Goal: Task Accomplishment & Management: Manage account settings

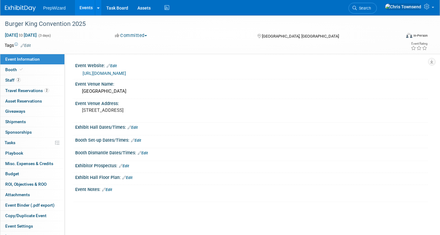
click at [22, 9] on img at bounding box center [20, 8] width 31 height 6
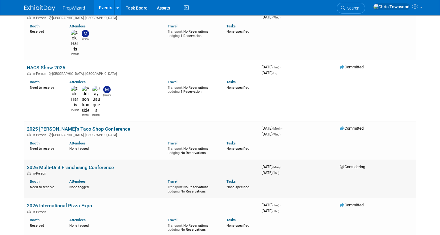
scroll to position [164, 0]
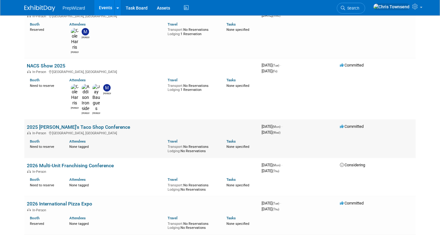
click at [84, 124] on link "2025 [PERSON_NAME]'s Taco Shop Conference" at bounding box center [78, 127] width 103 height 6
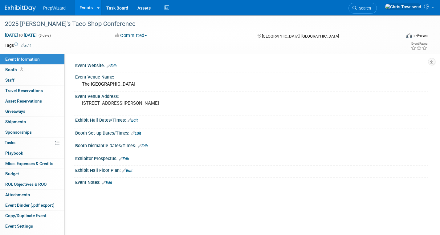
click at [115, 66] on link "Edit" at bounding box center [112, 66] width 10 height 4
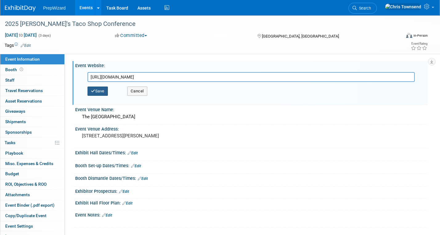
type input "https://web.cvent.com/event/00809e93-95de-468e-a504-b26a3044f407"
click at [100, 92] on button "Save" at bounding box center [97, 91] width 20 height 9
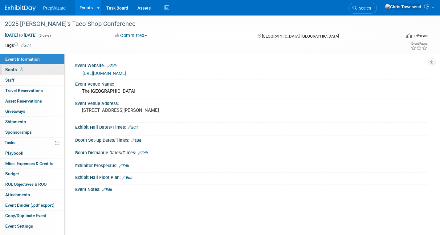
click at [8, 70] on span "Booth" at bounding box center [14, 69] width 19 height 5
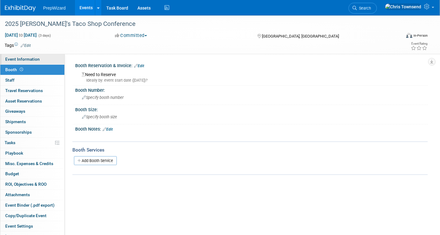
click at [16, 60] on span "Event Information" at bounding box center [22, 59] width 35 height 5
